Goal: Find specific page/section: Find specific page/section

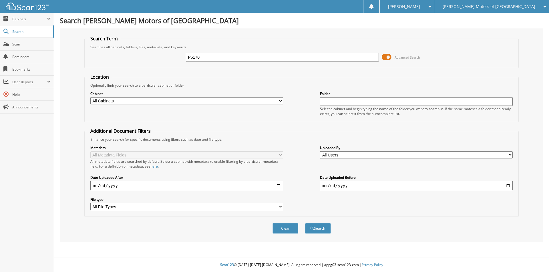
type input "P6170"
click at [305, 223] on button "Search" at bounding box center [318, 228] width 26 height 11
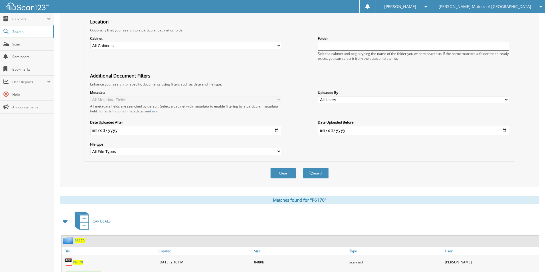
scroll to position [80, 0]
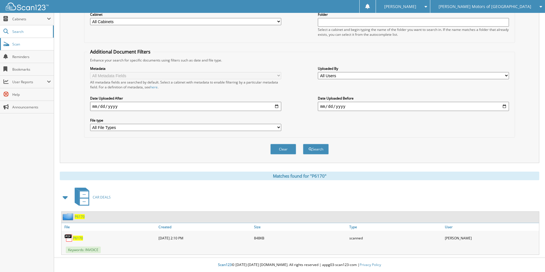
click at [24, 41] on link "Scan" at bounding box center [27, 44] width 54 height 12
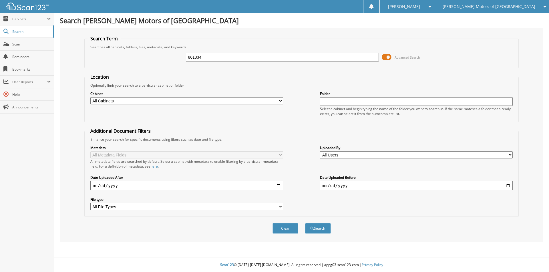
type input "861334"
click at [305, 223] on button "Search" at bounding box center [318, 228] width 26 height 11
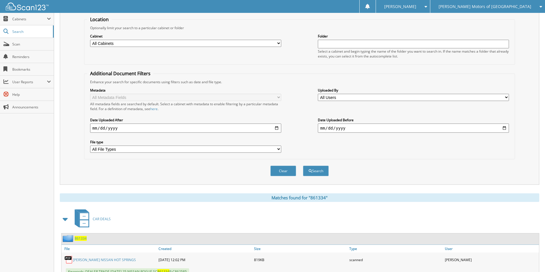
scroll to position [103, 0]
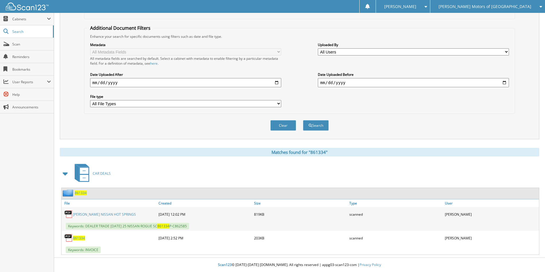
click at [82, 193] on span "861334" at bounding box center [81, 193] width 12 height 5
